Goal: Task Accomplishment & Management: Manage account settings

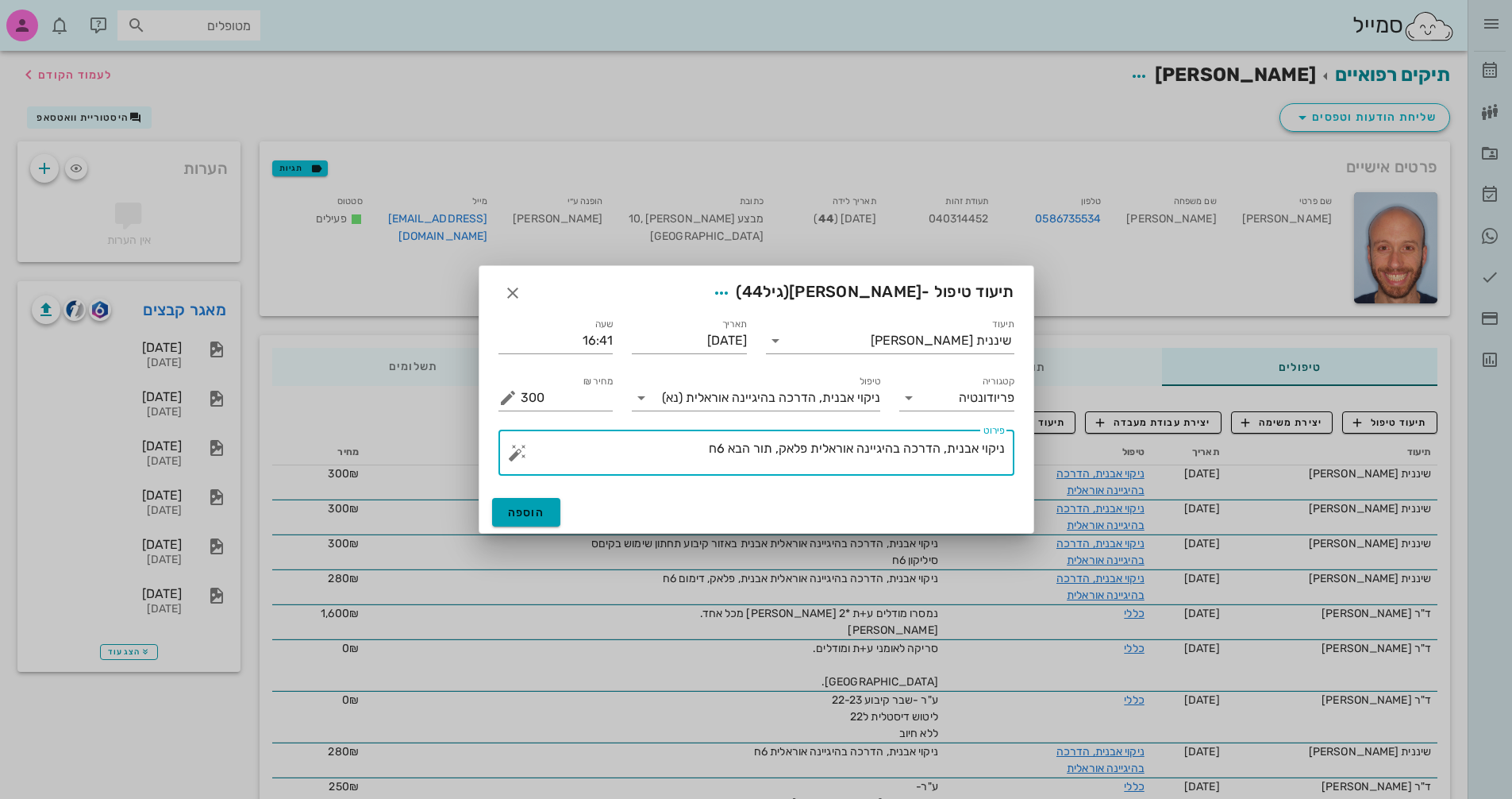
type textarea "ניקוי אבנית, הדרכה בהיגיינה אוראלית פלאק, תור הבא 6ח"
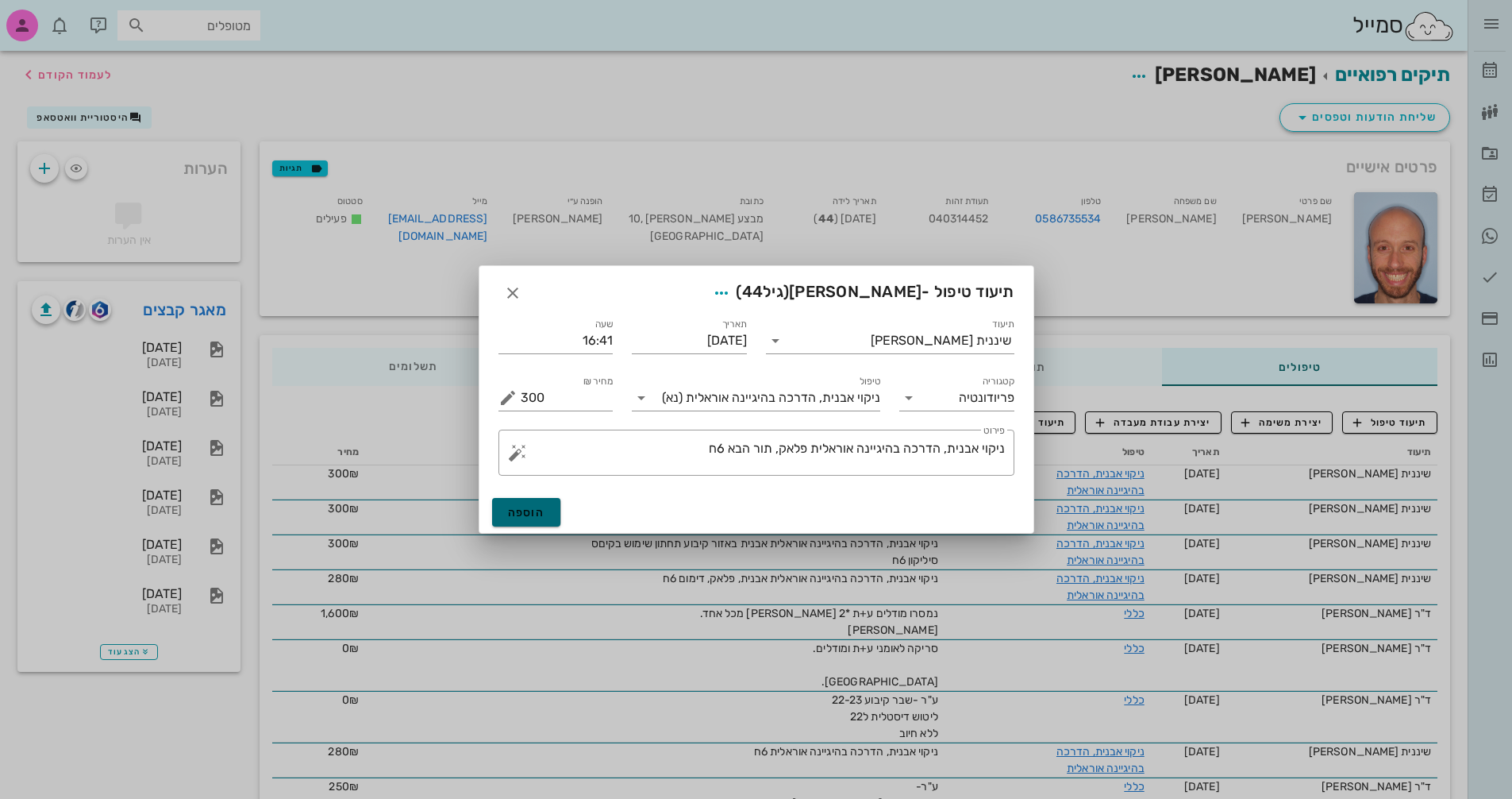
click at [536, 510] on span "הוספה" at bounding box center [526, 512] width 38 height 13
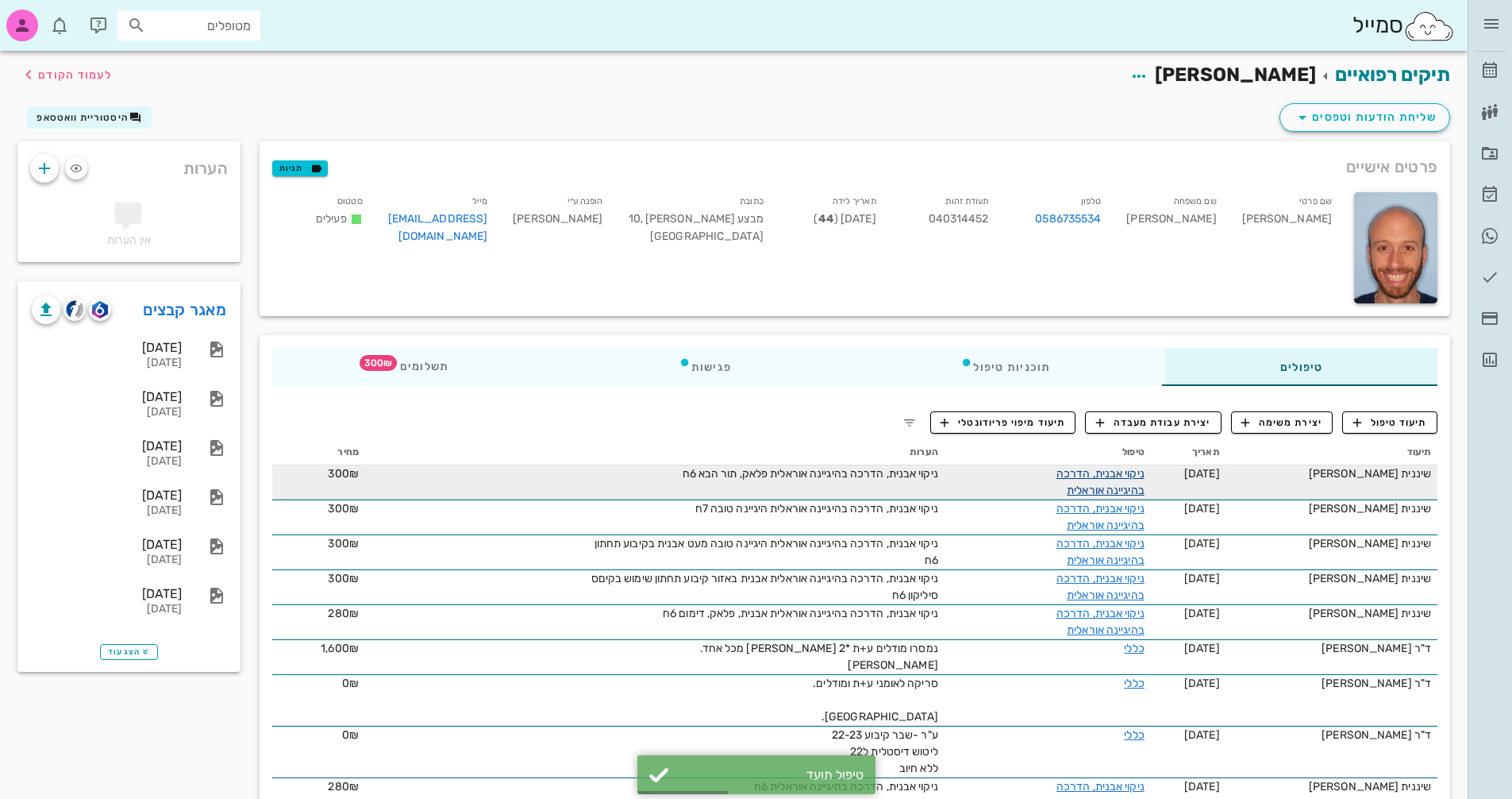
click at [1117, 470] on link "ניקוי אבנית, הדרכה בהיגיינה אוראלית" at bounding box center [1101, 481] width 89 height 30
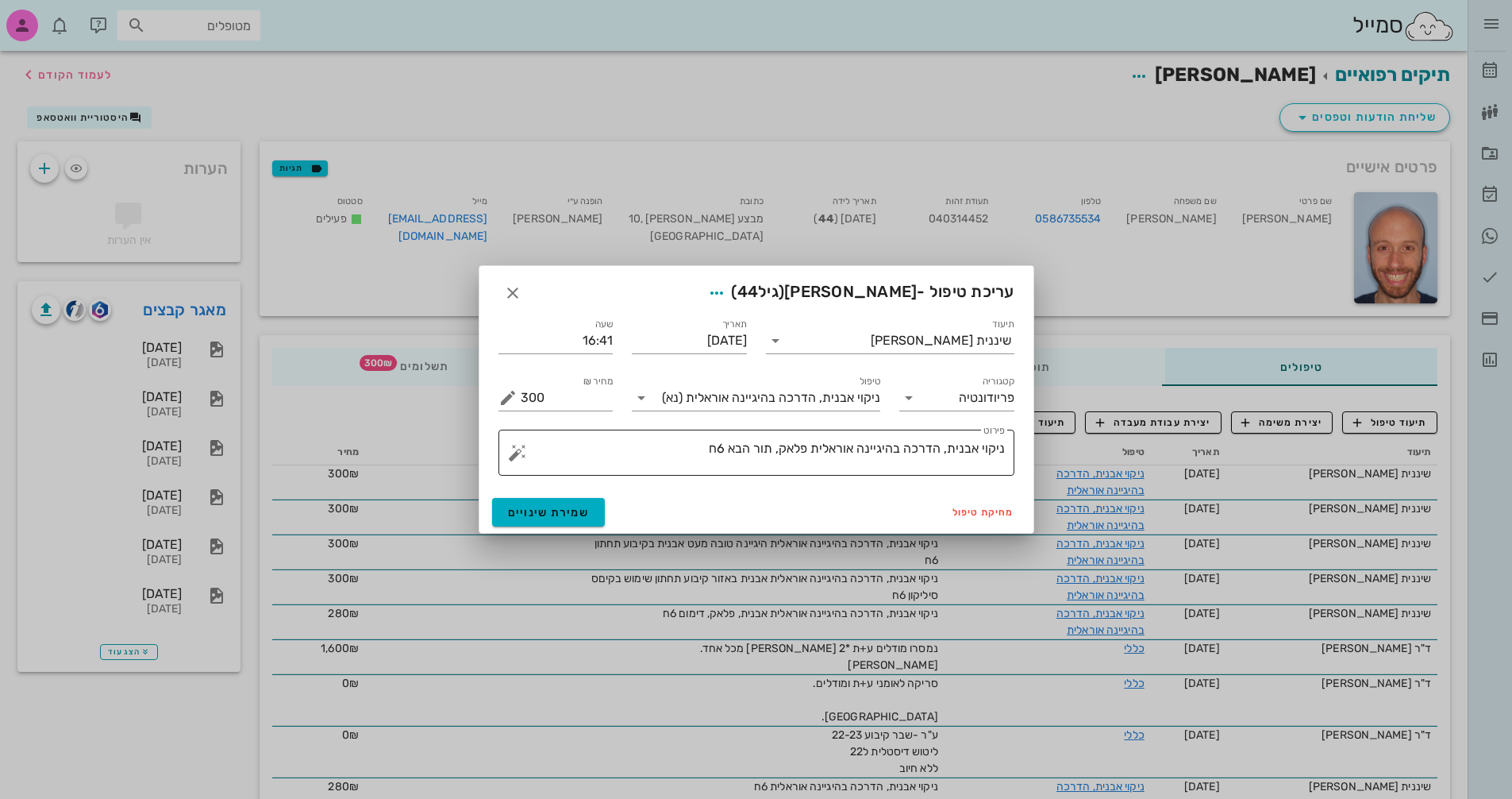
click at [777, 449] on textarea "ניקוי אבנית, הדרכה בהיגיינה אוראלית פלאק, תור הבא 6ח" at bounding box center [762, 457] width 484 height 39
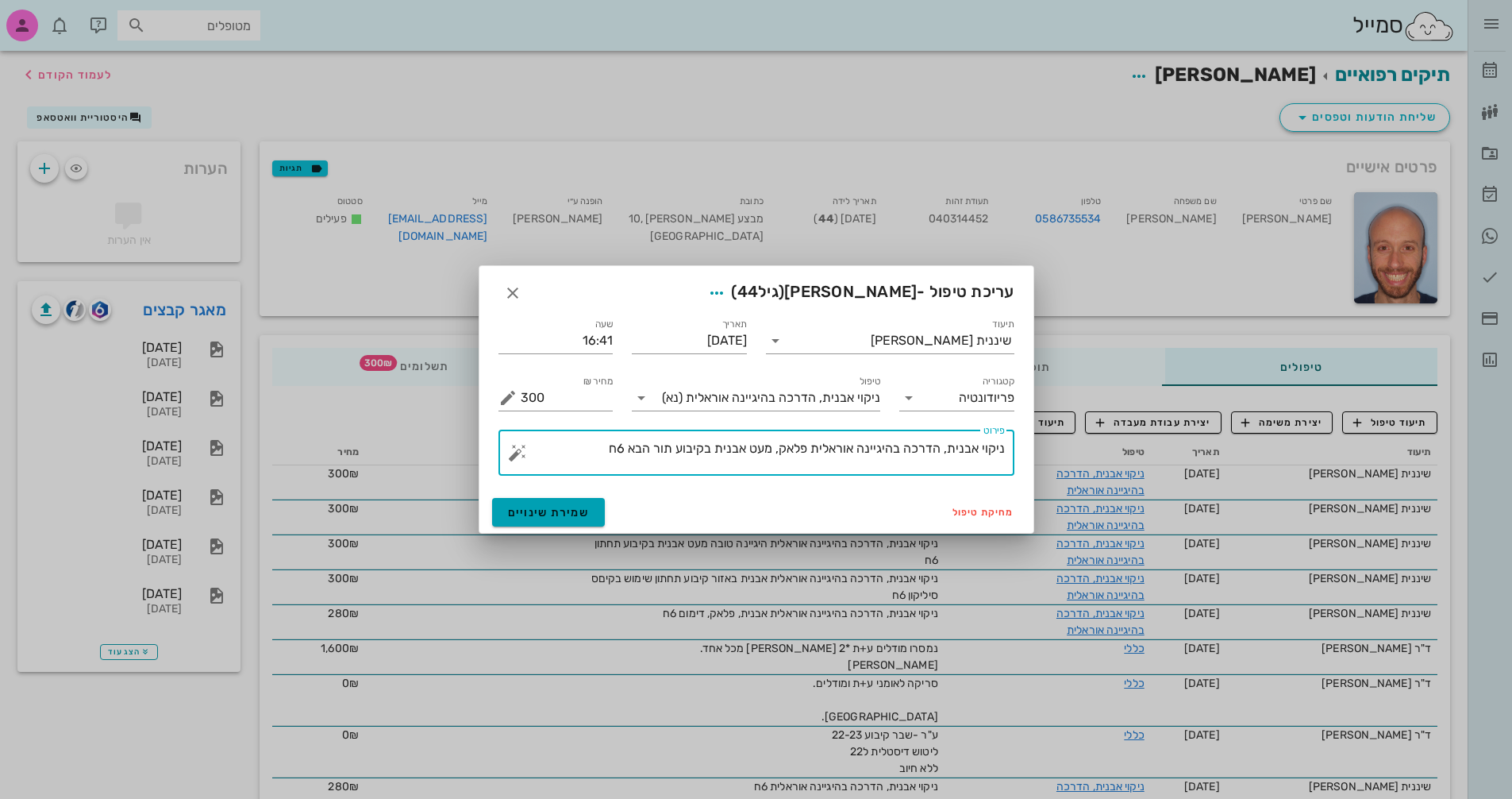
type textarea "ניקוי אבנית, הדרכה בהיגיינה אוראלית פלאק, מעט אבנית בקיבוע תור הבא 6ח"
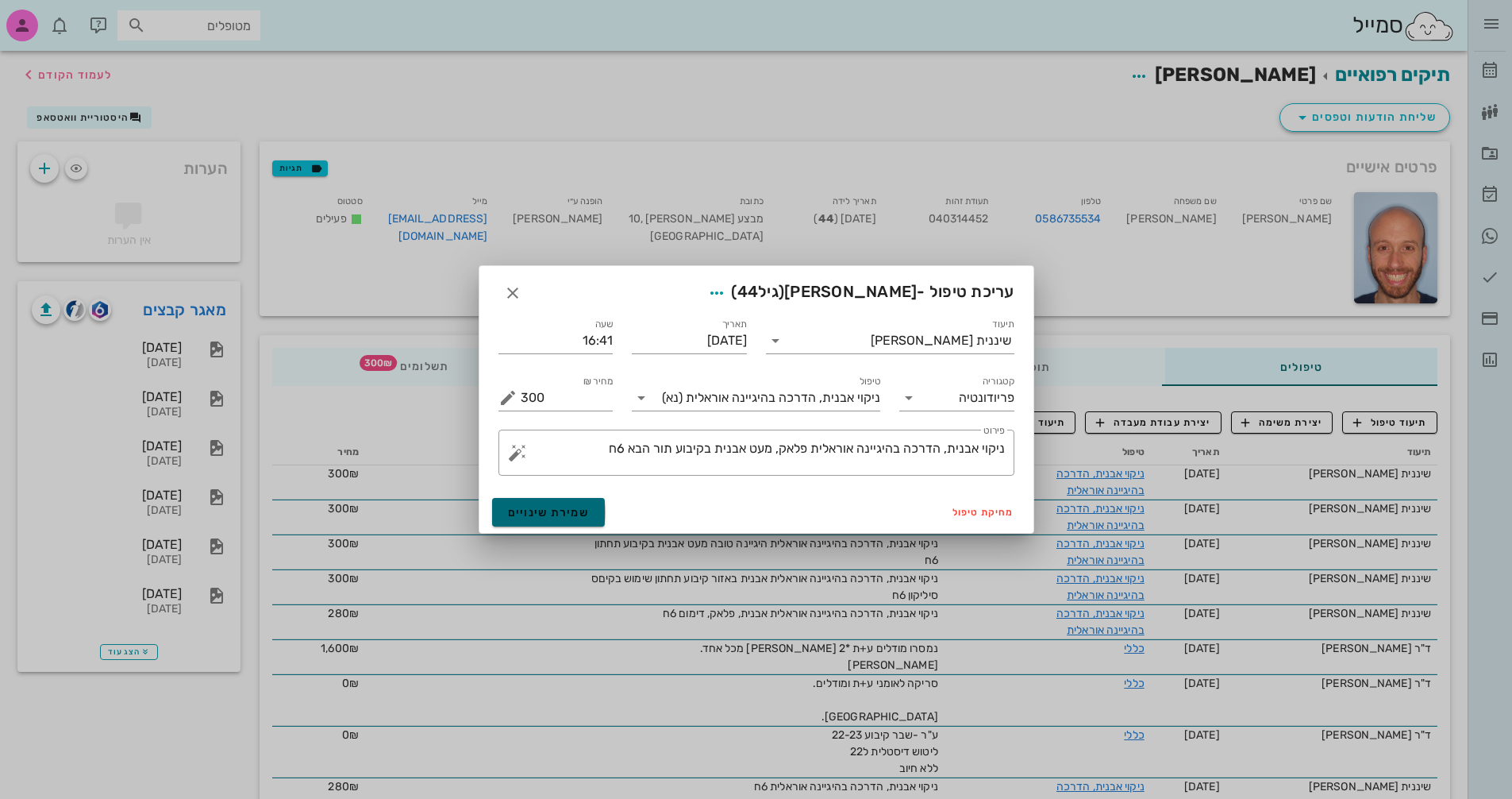
click at [587, 515] on button "שמירת שינויים" at bounding box center [549, 512] width 114 height 29
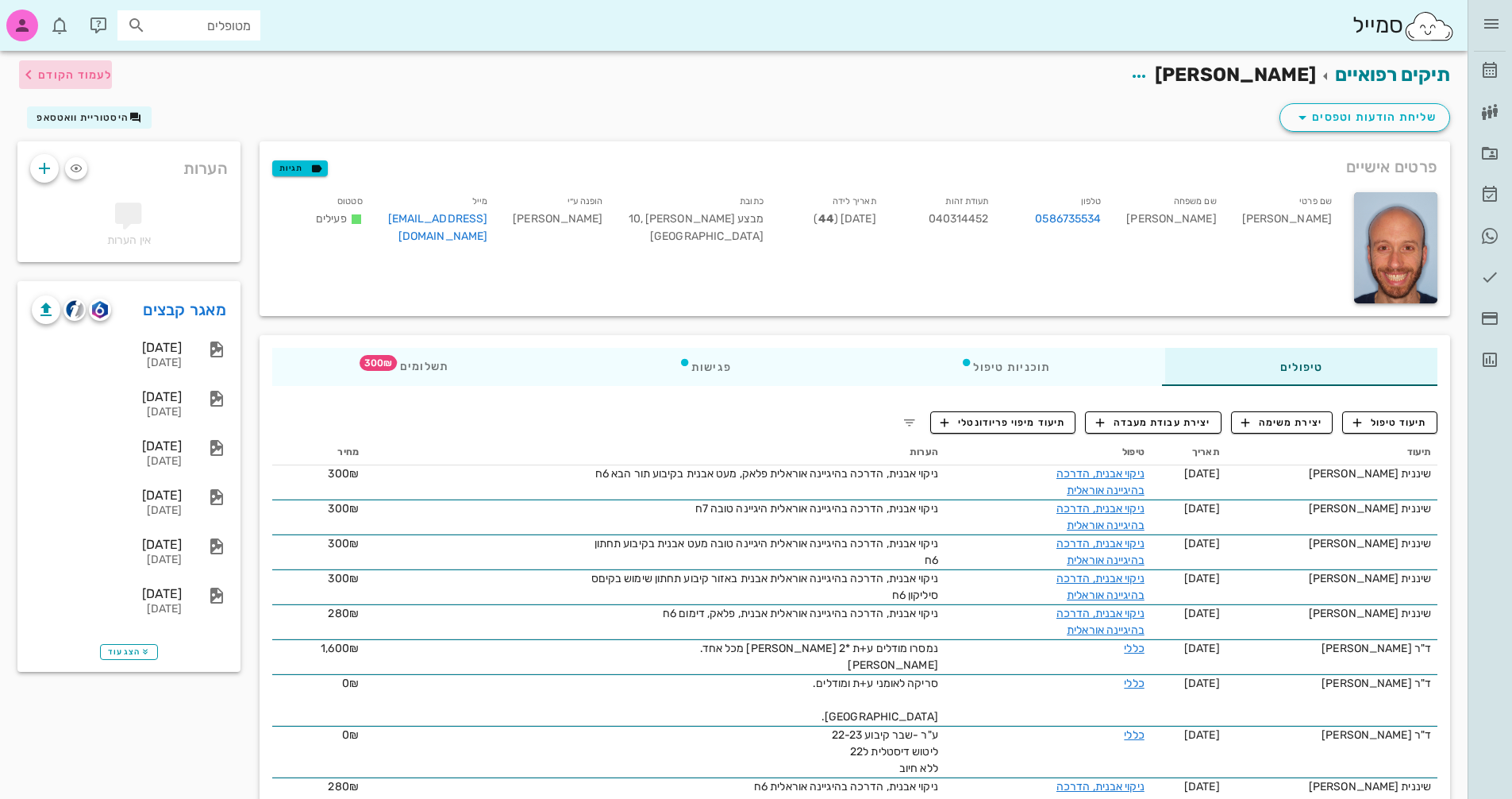
click at [79, 70] on span "לעמוד הקודם" at bounding box center [75, 75] width 74 height 13
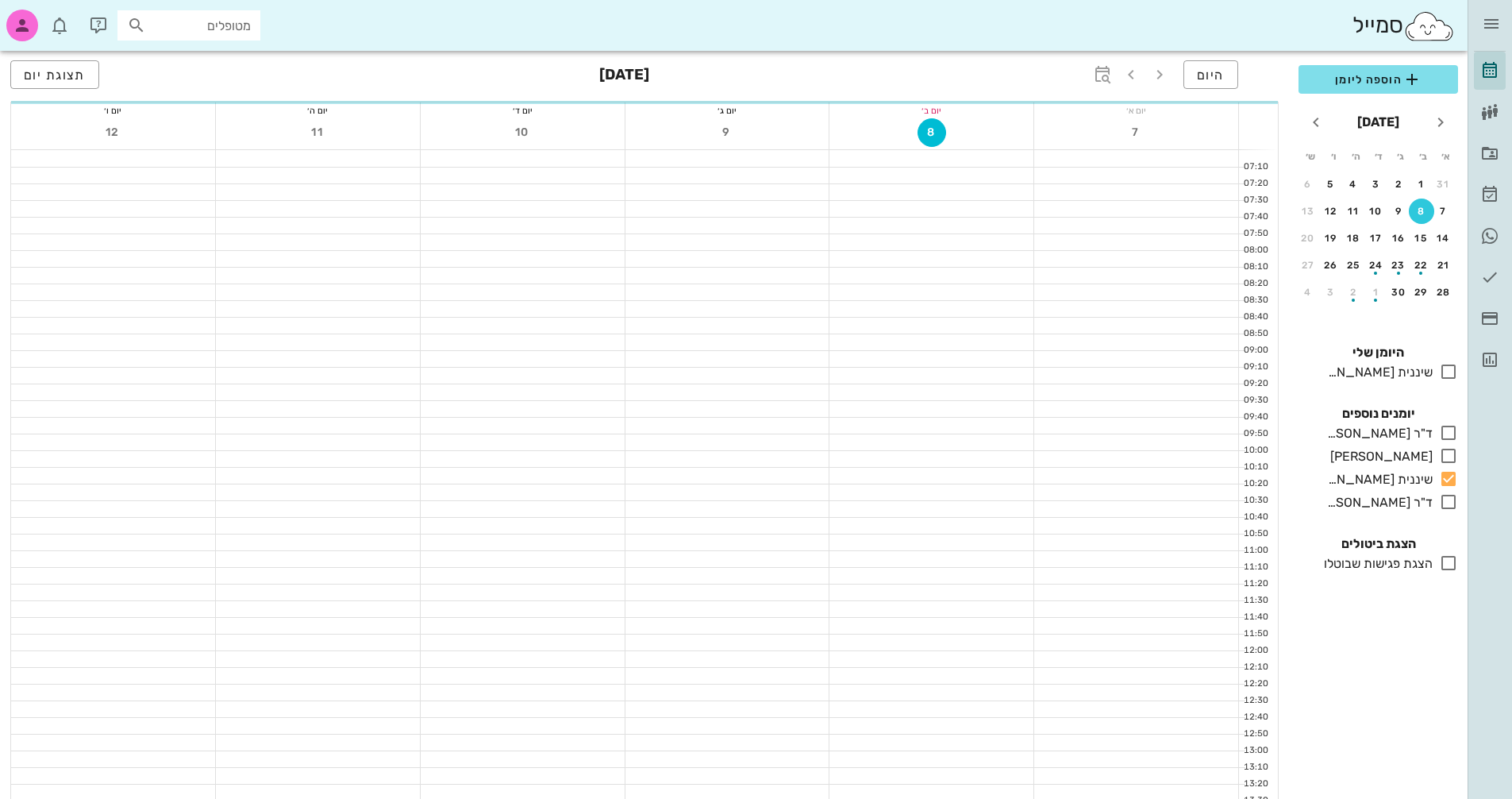
scroll to position [752, 0]
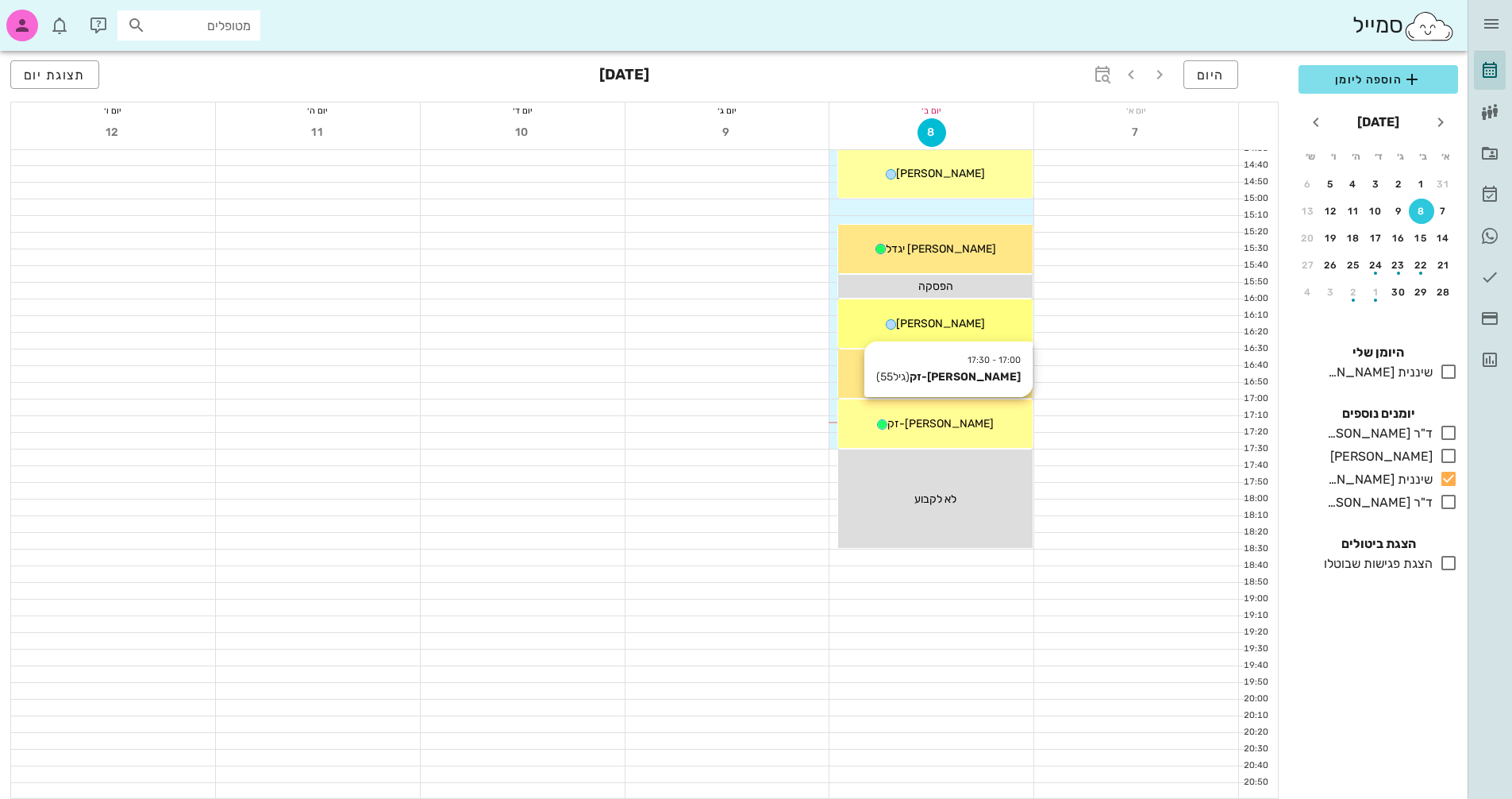
click at [953, 422] on span "[PERSON_NAME]-זק" at bounding box center [940, 424] width 107 height 13
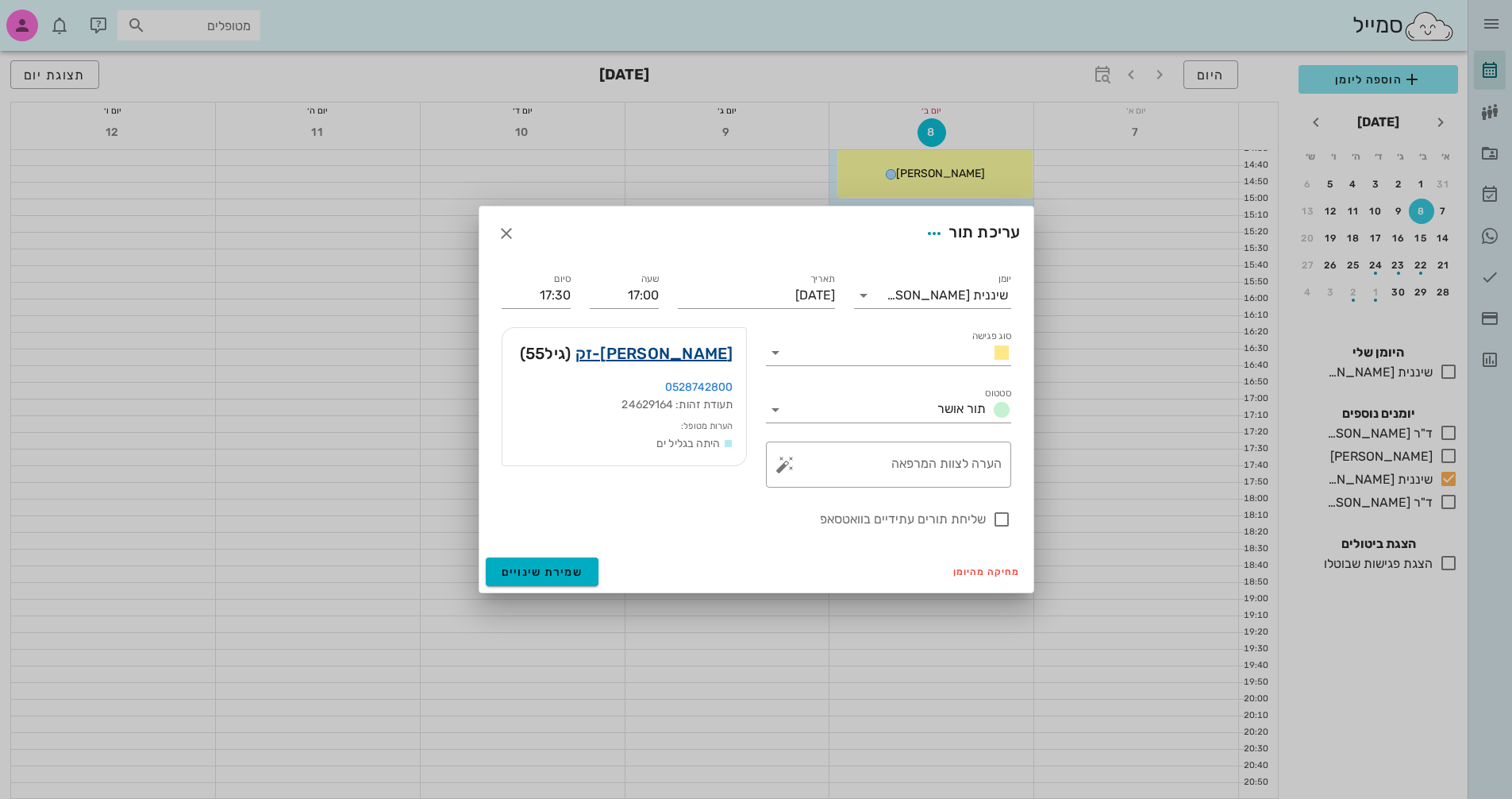
click at [712, 353] on link "[PERSON_NAME]-זק" at bounding box center [654, 353] width 158 height 25
